Goal: Transaction & Acquisition: Book appointment/travel/reservation

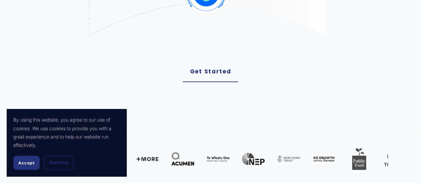
scroll to position [262, 0]
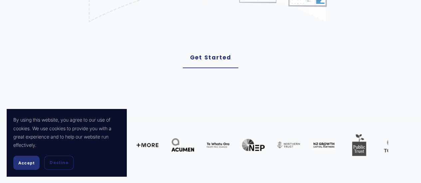
click at [217, 61] on link "Get Started" at bounding box center [210, 58] width 56 height 21
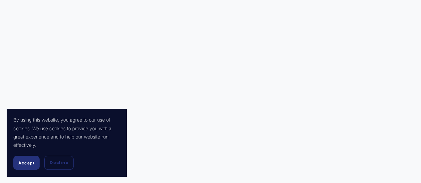
scroll to position [156, 0]
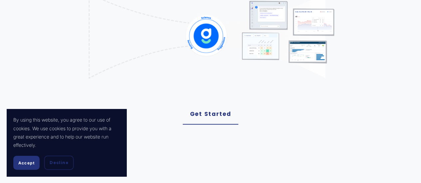
scroll to position [209, 0]
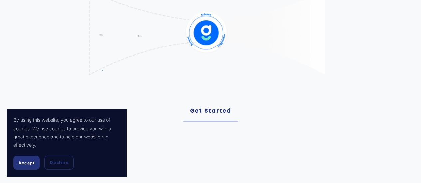
click at [26, 162] on span "Accept" at bounding box center [26, 163] width 16 height 5
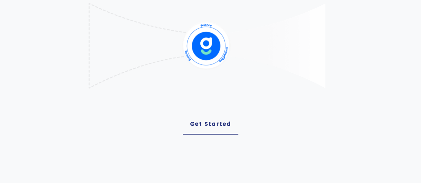
scroll to position [196, 0]
click at [213, 125] on link "Get Started" at bounding box center [210, 123] width 56 height 21
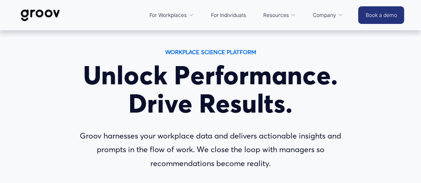
click at [384, 22] on link "Book a demo" at bounding box center [381, 15] width 46 height 18
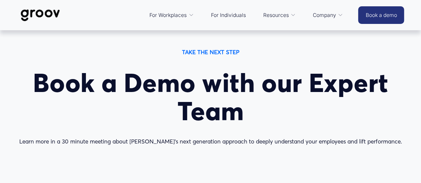
click at [392, 17] on link "Book a demo" at bounding box center [381, 15] width 46 height 18
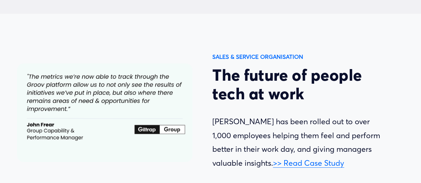
scroll to position [2236, 0]
